Goal: Entertainment & Leisure: Consume media (video, audio)

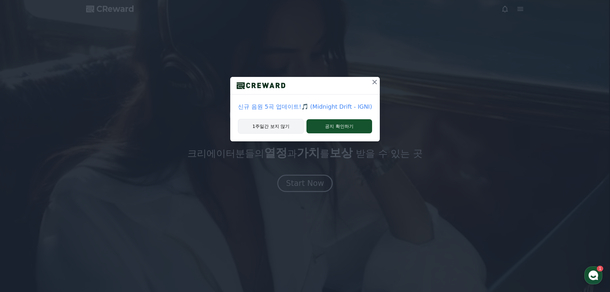
click at [279, 128] on button "1주일간 보지 않기" at bounding box center [271, 126] width 66 height 15
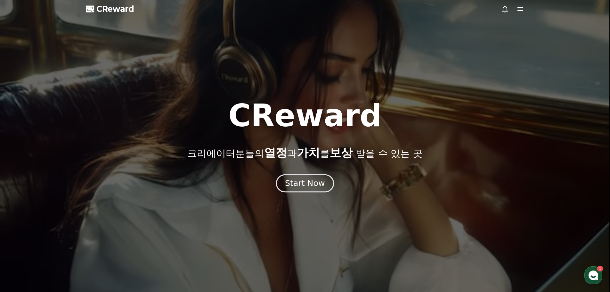
click at [318, 179] on div "Start Now" at bounding box center [305, 183] width 40 height 11
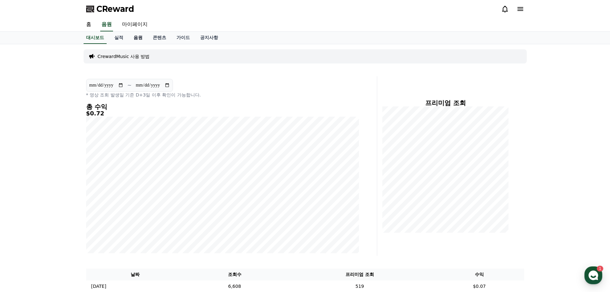
click at [140, 37] on link "음원" at bounding box center [137, 38] width 19 height 12
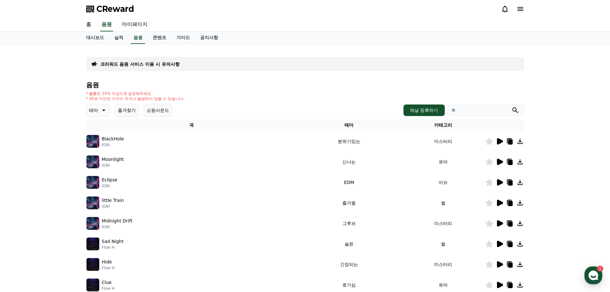
click at [499, 182] on icon at bounding box center [500, 182] width 6 height 6
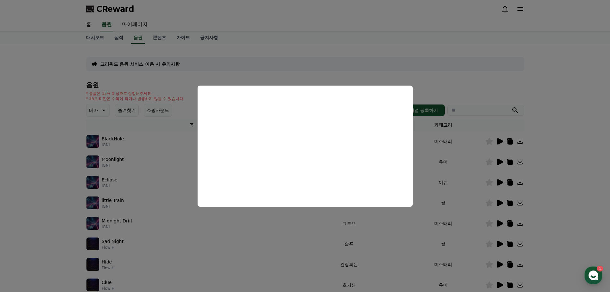
click at [437, 152] on button "close modal" at bounding box center [305, 146] width 610 height 292
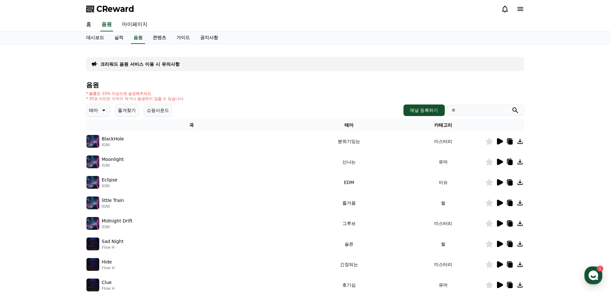
click at [500, 162] on icon at bounding box center [500, 161] width 6 height 6
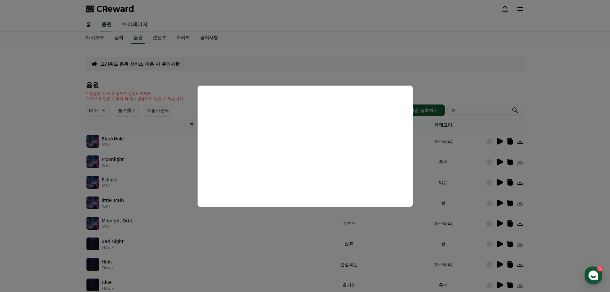
click at [451, 166] on button "close modal" at bounding box center [305, 146] width 610 height 292
